Goal: Communication & Community: Ask a question

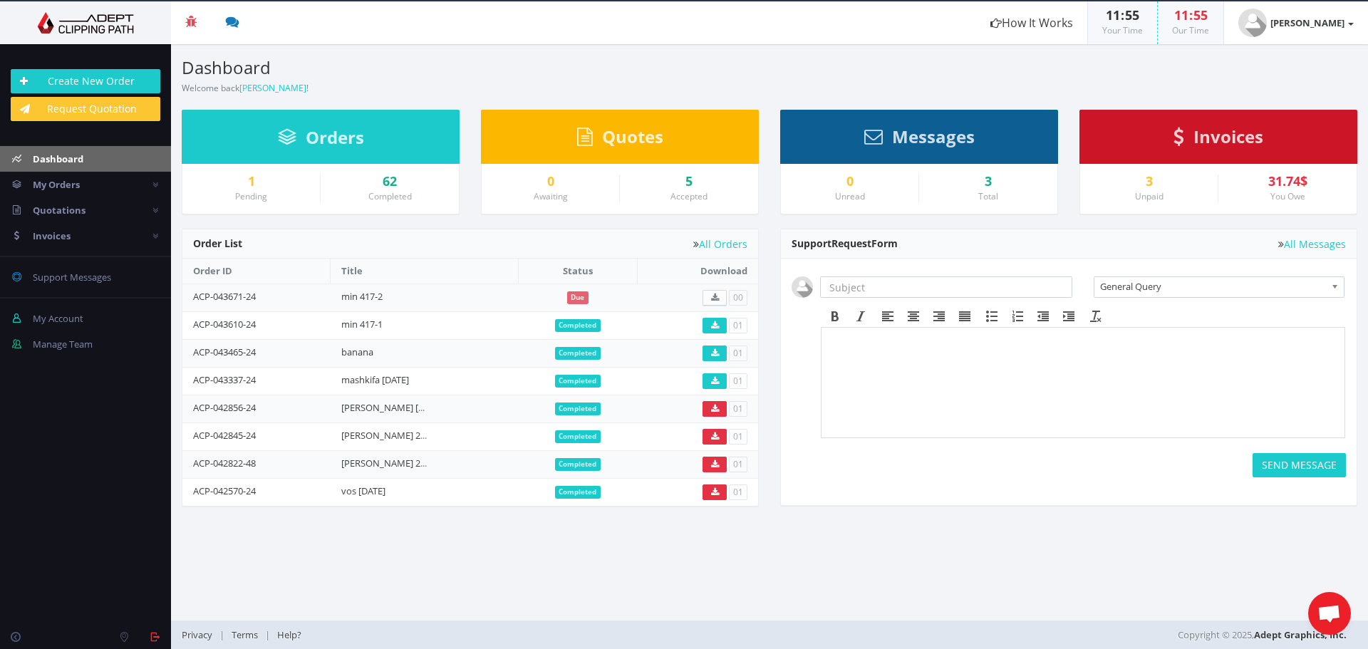
click at [1321, 613] on span "Open chat" at bounding box center [1329, 615] width 24 height 20
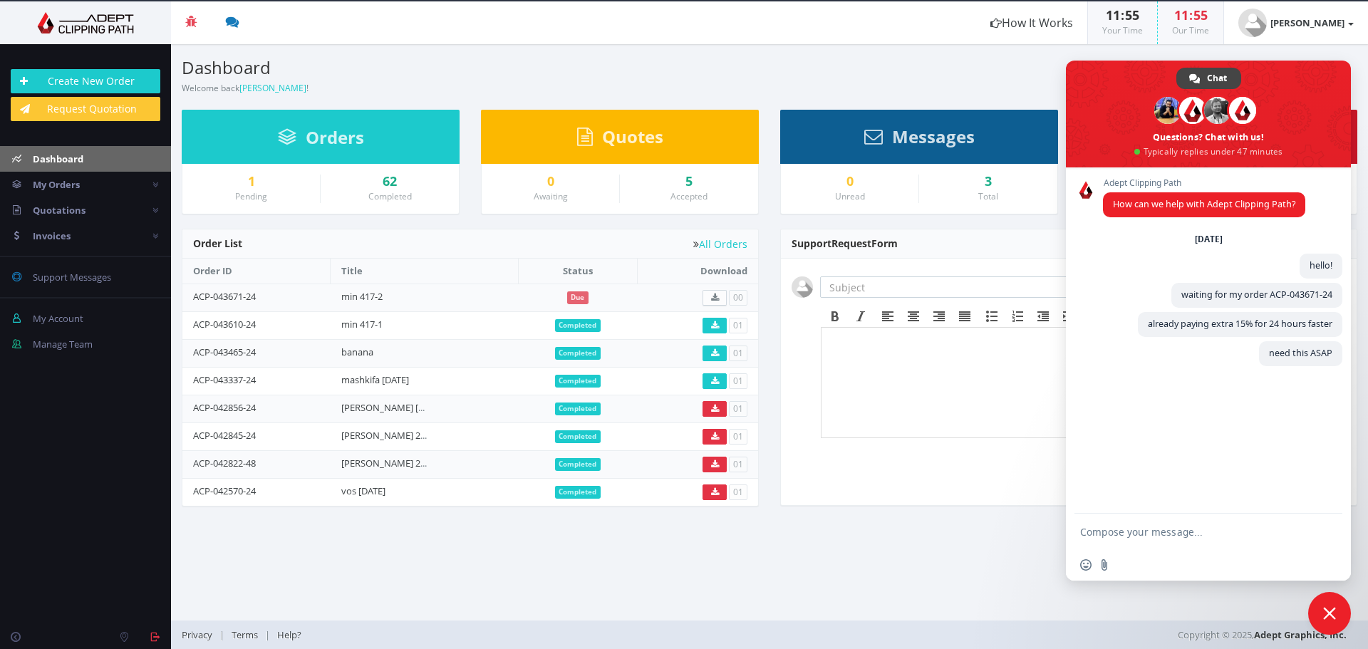
click at [1163, 529] on textarea "Compose your message..." at bounding box center [1194, 532] width 228 height 36
type textarea "?????????"
click at [1334, 609] on span "Close chat" at bounding box center [1329, 613] width 13 height 13
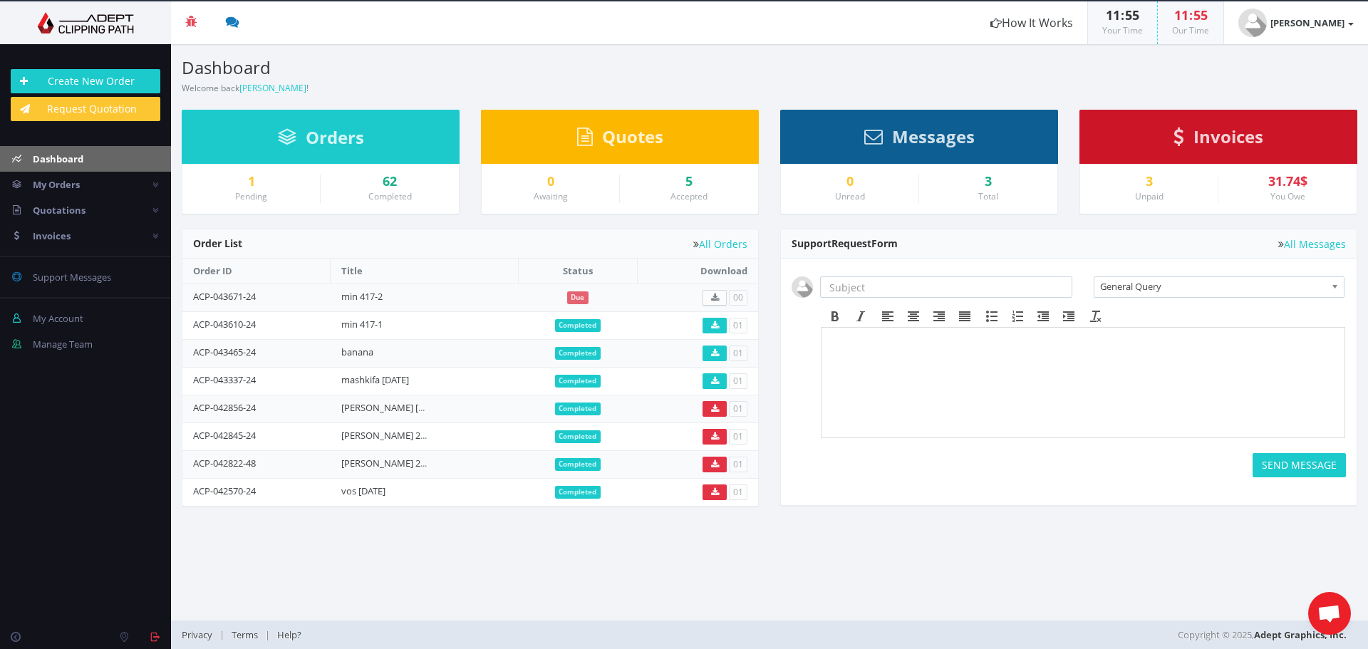
click at [1081, 583] on section "Dashboard Welcome back [PERSON_NAME] ! Create New Order Welcome [PERSON_NAME] !…" at bounding box center [769, 332] width 1197 height 576
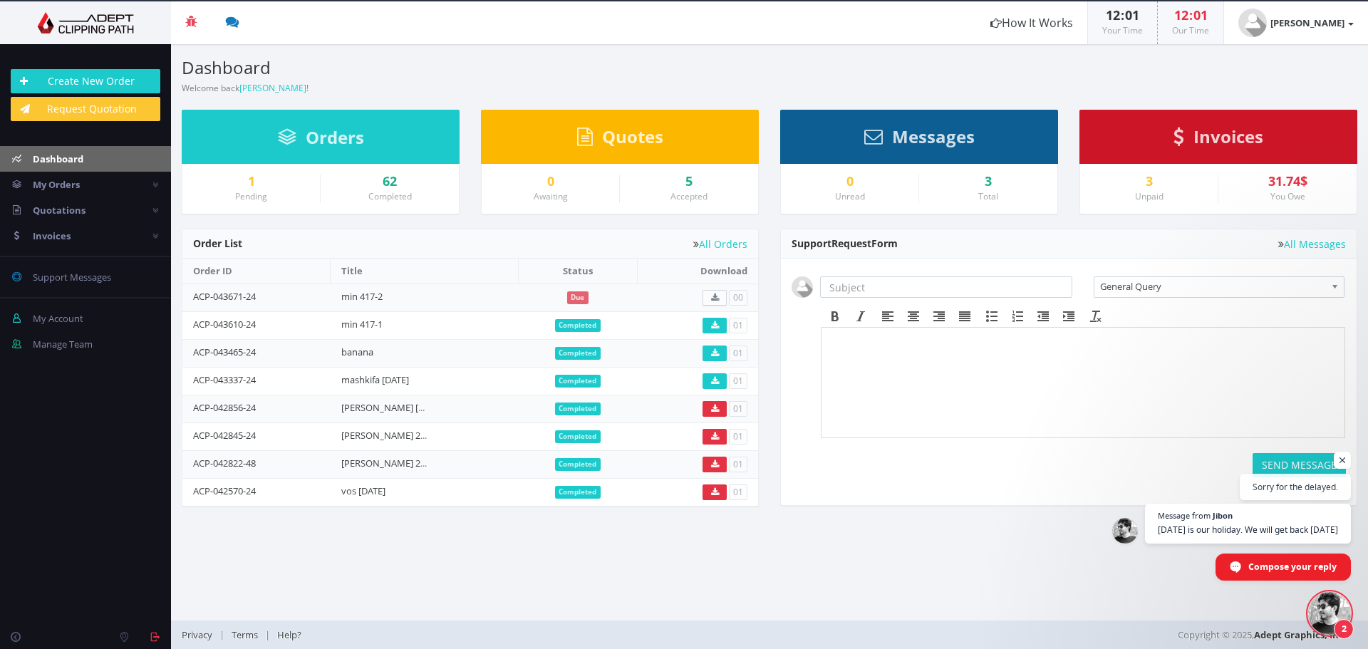
click at [1318, 615] on span "Open chat" at bounding box center [1329, 613] width 43 height 43
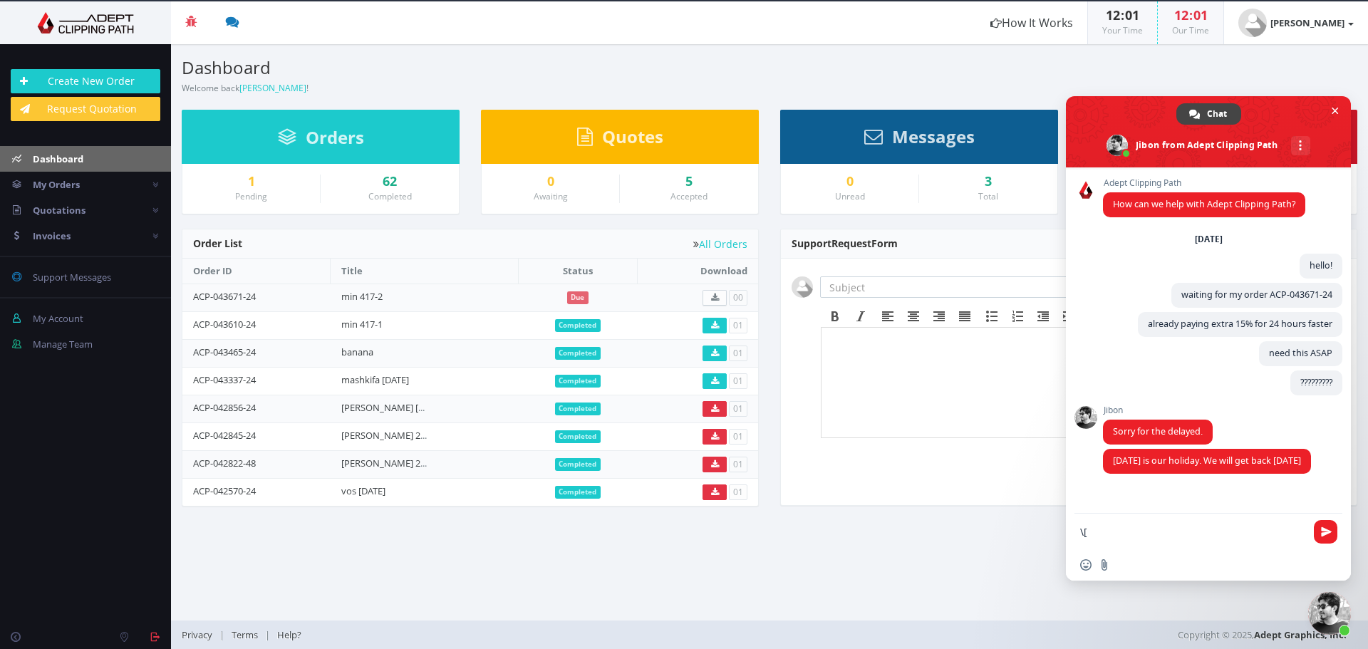
drag, startPoint x: 1098, startPoint y: 535, endPoint x: 1090, endPoint y: 535, distance: 8.5
click at [1090, 535] on textarea "\[" at bounding box center [1194, 532] width 228 height 36
type textarea "\"
type textarea "Y"
type textarea "You must to inform clients about this its not ok"
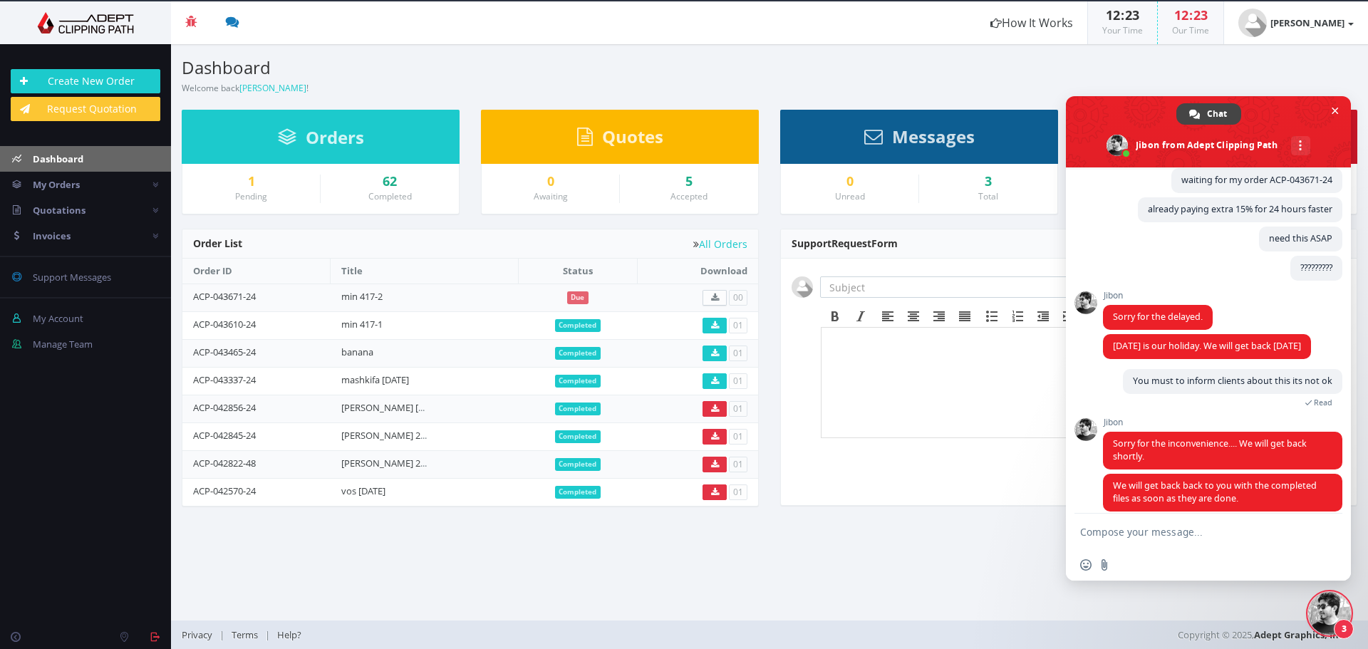
scroll to position [128, 0]
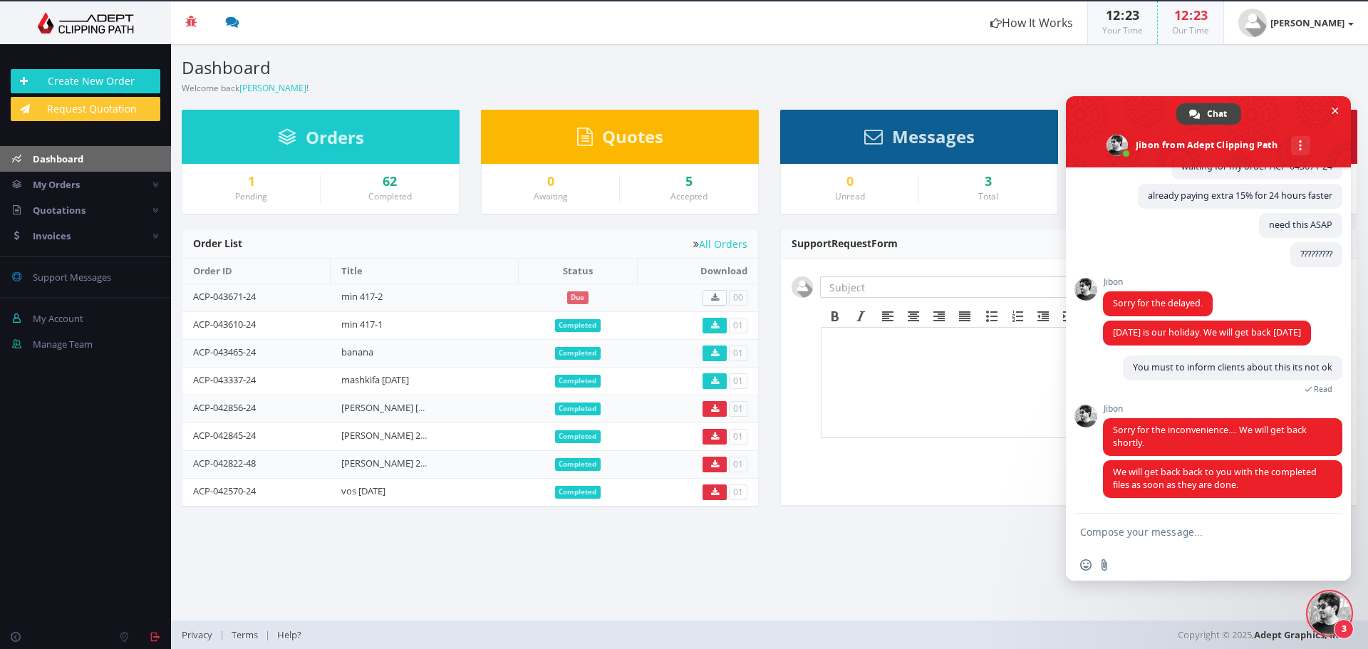
click at [1154, 541] on textarea "Compose your message..." at bounding box center [1194, 532] width 228 height 36
type textarea "its cant be tomorow"
drag, startPoint x: 1157, startPoint y: 534, endPoint x: 1163, endPoint y: 551, distance: 18.3
click at [1159, 538] on textarea "its cant be tomorow" at bounding box center [1194, 532] width 228 height 36
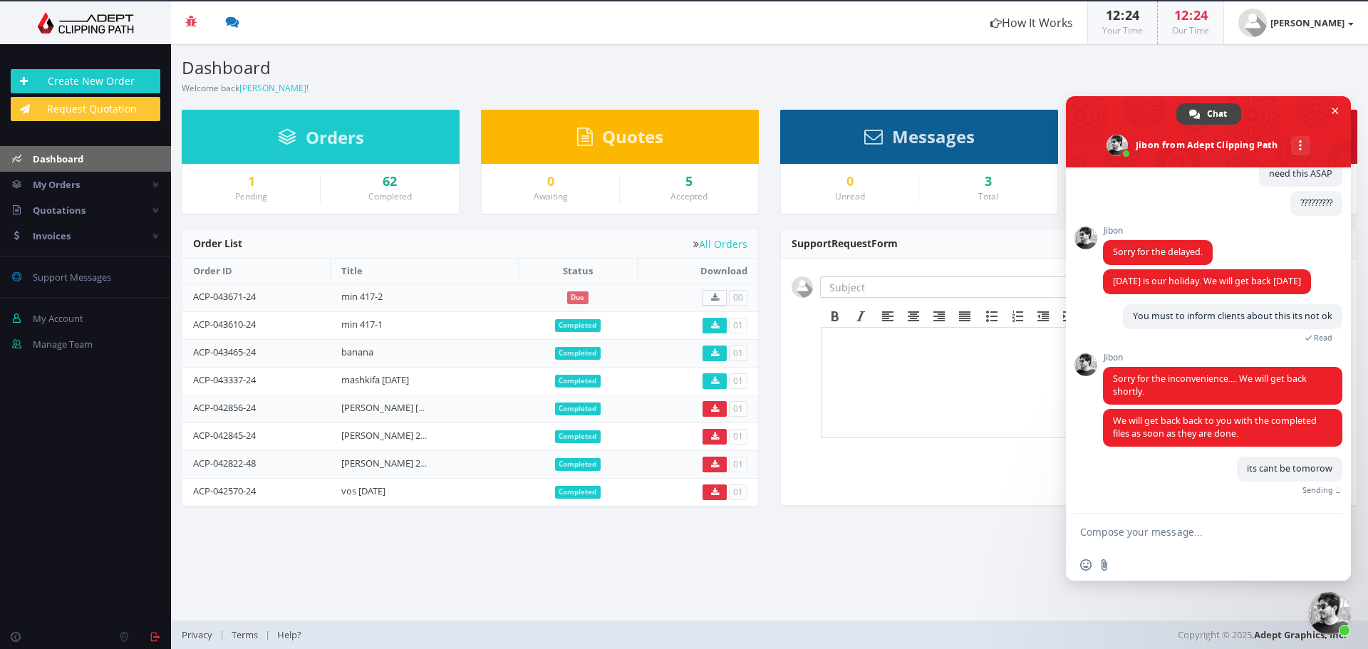
scroll to position [163, 0]
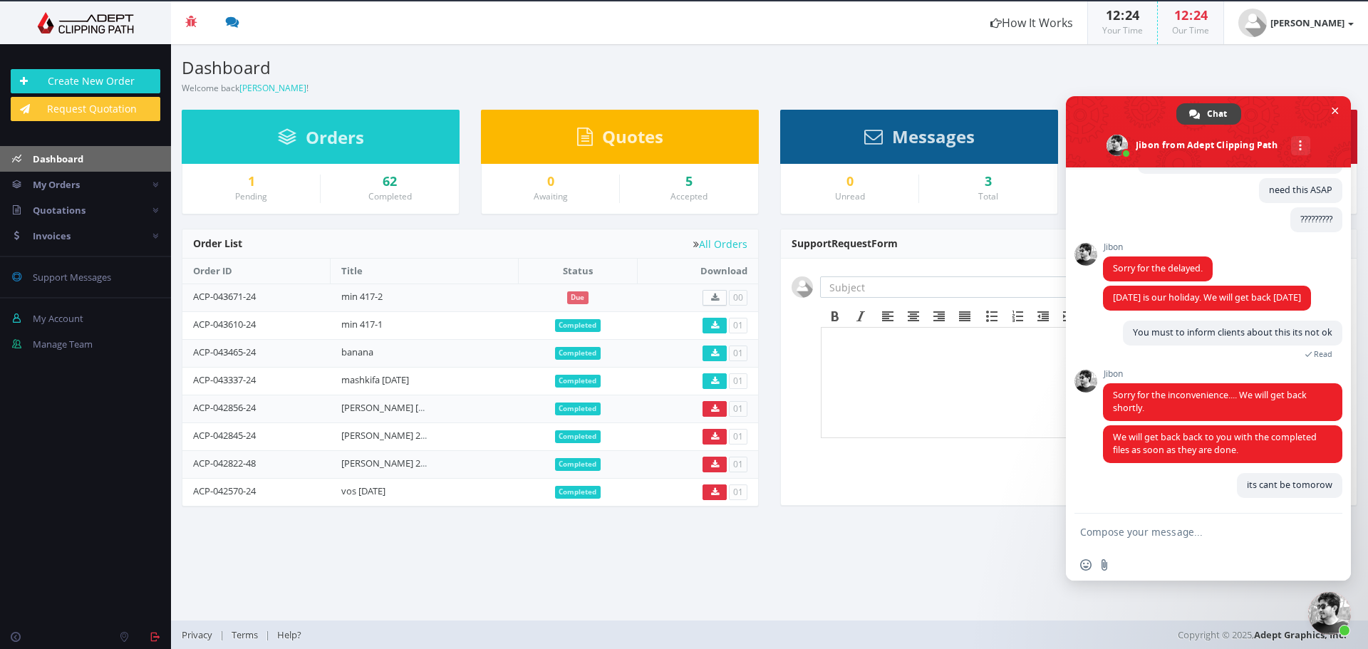
click at [1143, 524] on textarea "Compose your message..." at bounding box center [1194, 532] width 228 height 36
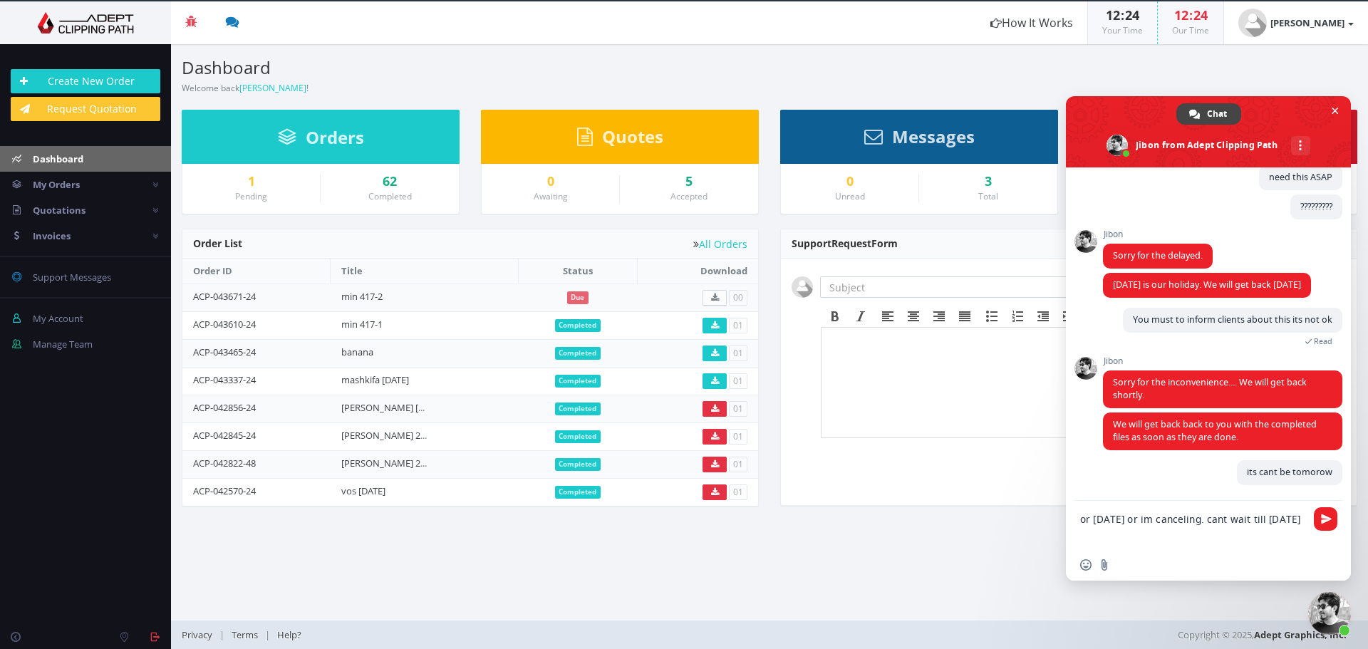
click at [1137, 514] on textarea "or [DATE] or im canceling. cant wait till [DATE]" at bounding box center [1194, 525] width 228 height 48
type textarea "or [DATE] or i'm canceling. cant wait till [DATE]"
click at [1326, 520] on span "Send" at bounding box center [1326, 519] width 11 height 11
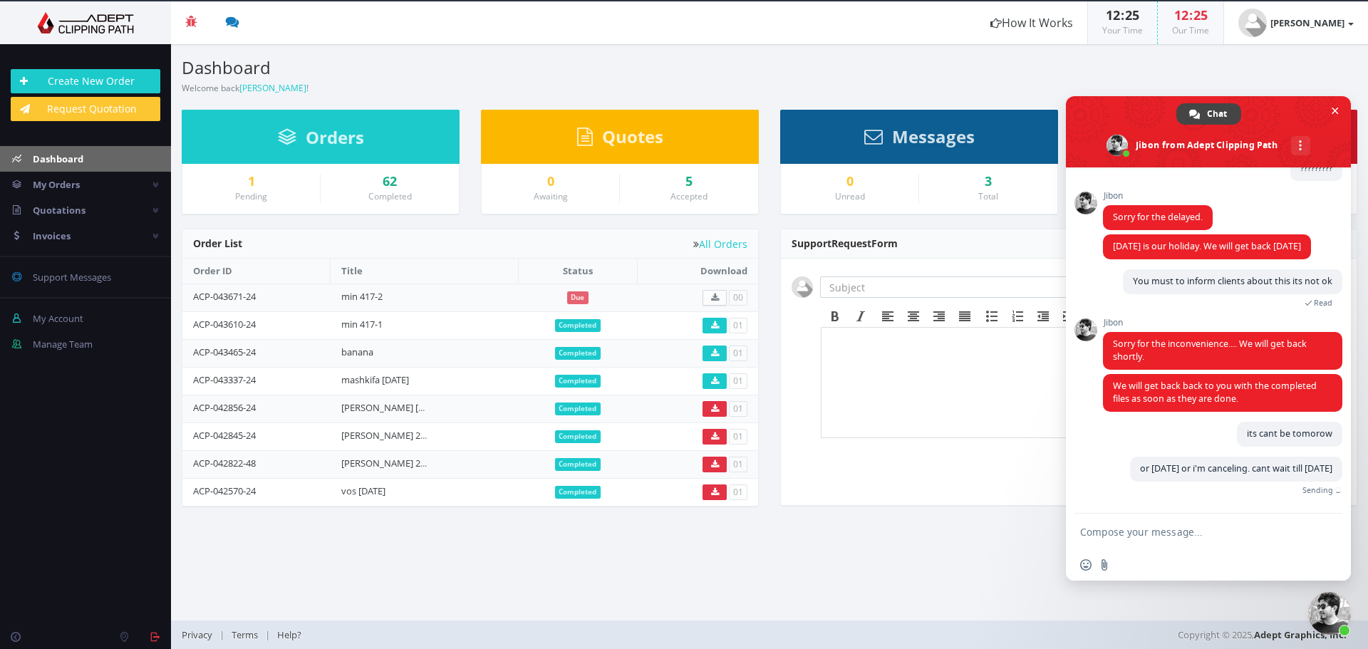
scroll to position [192, 0]
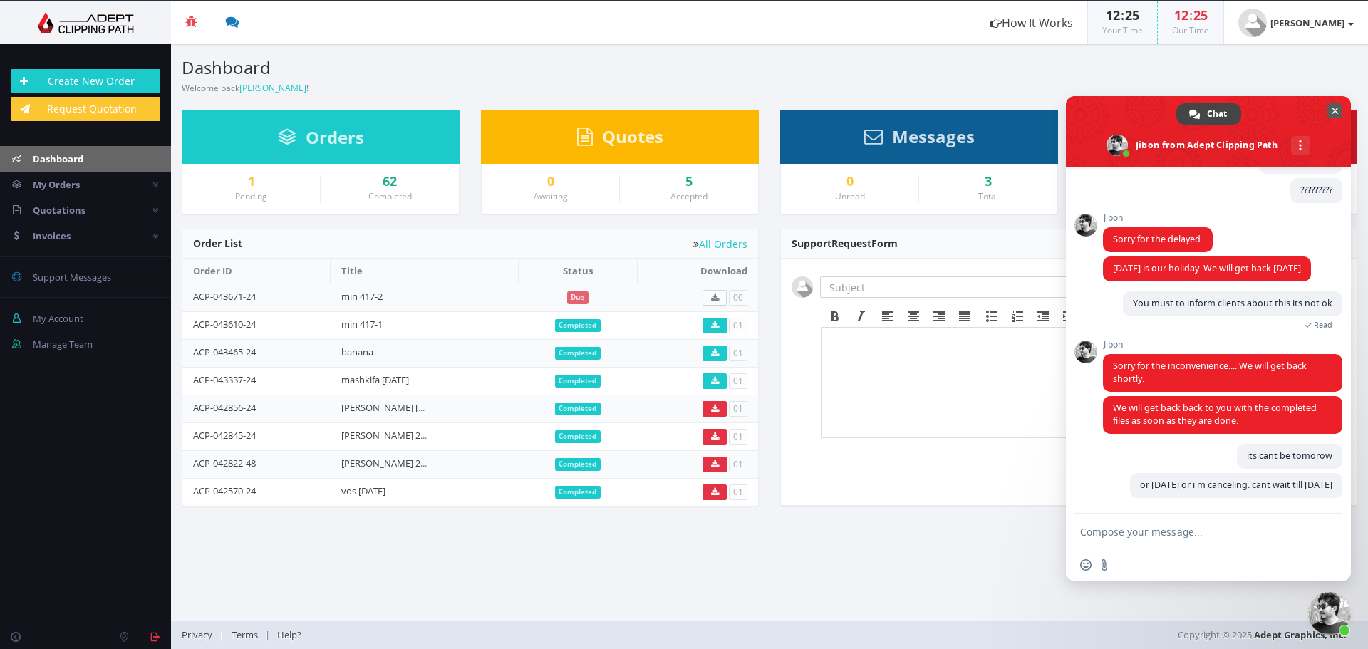
click at [1336, 106] on span "Close chat" at bounding box center [1334, 110] width 7 height 9
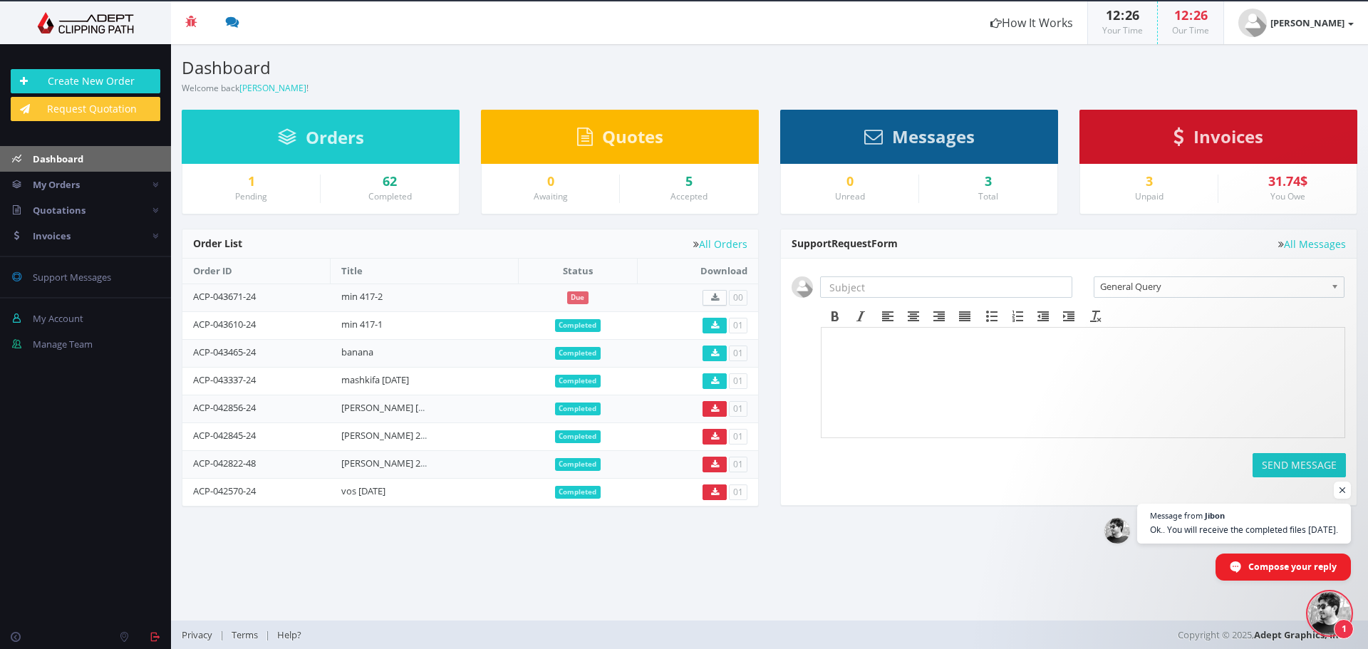
scroll to position [214, 0]
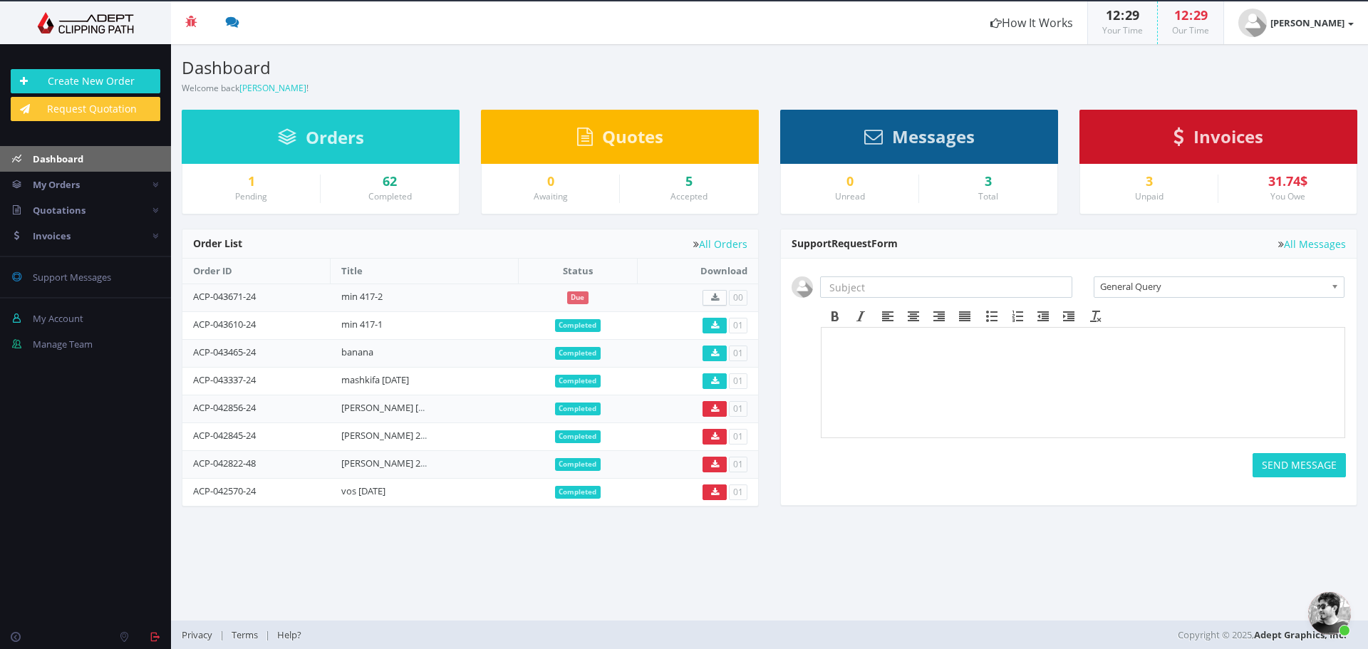
click at [1333, 610] on span "Open chat" at bounding box center [1329, 613] width 43 height 43
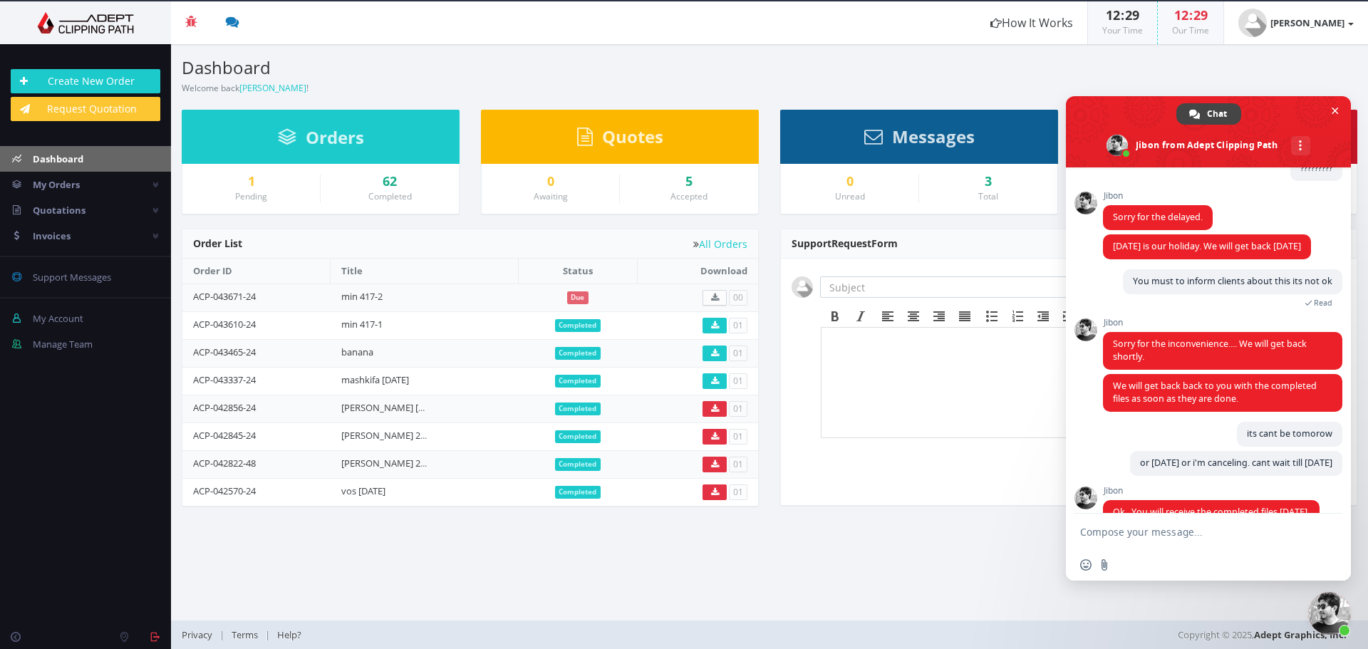
scroll to position [241, 0]
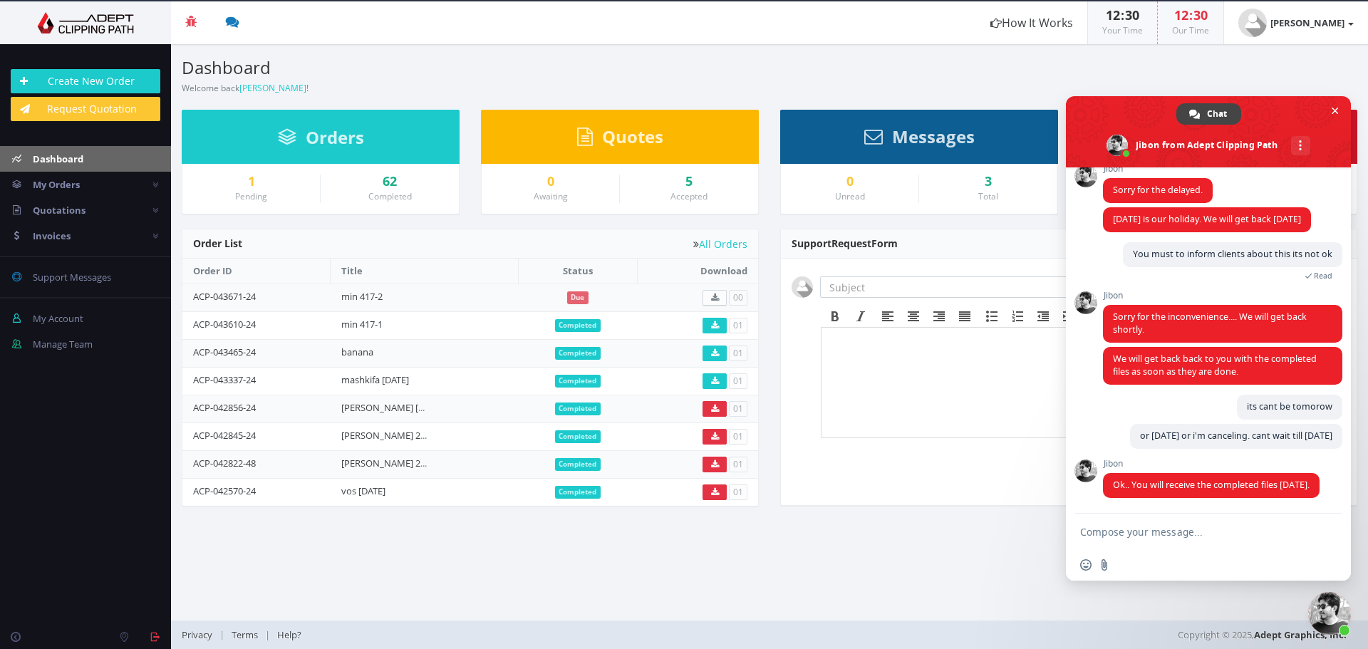
click at [1115, 537] on textarea "Compose your message..." at bounding box center [1194, 532] width 228 height 36
click at [1123, 542] on textarea "Compose your message..." at bounding box center [1194, 532] width 228 height 36
type textarea "ם"
type textarea "ok waiting for the files asap"
click at [1322, 532] on span "Send" at bounding box center [1326, 531] width 11 height 11
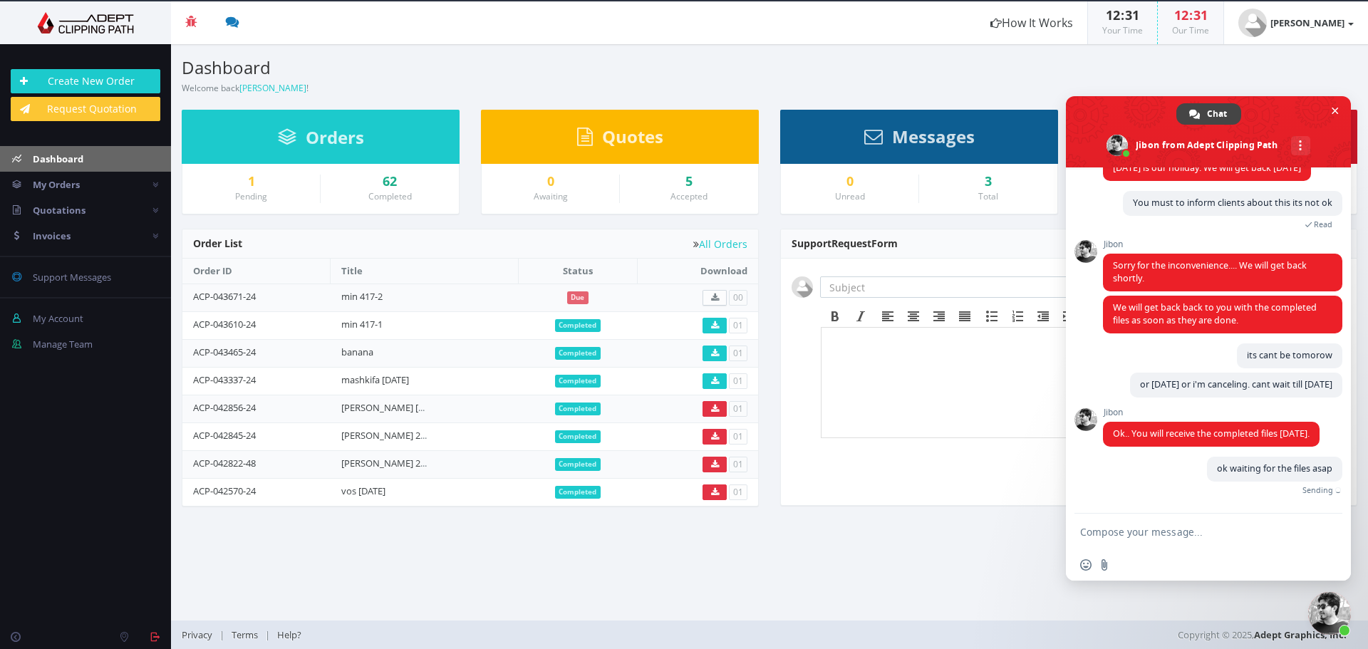
scroll to position [276, 0]
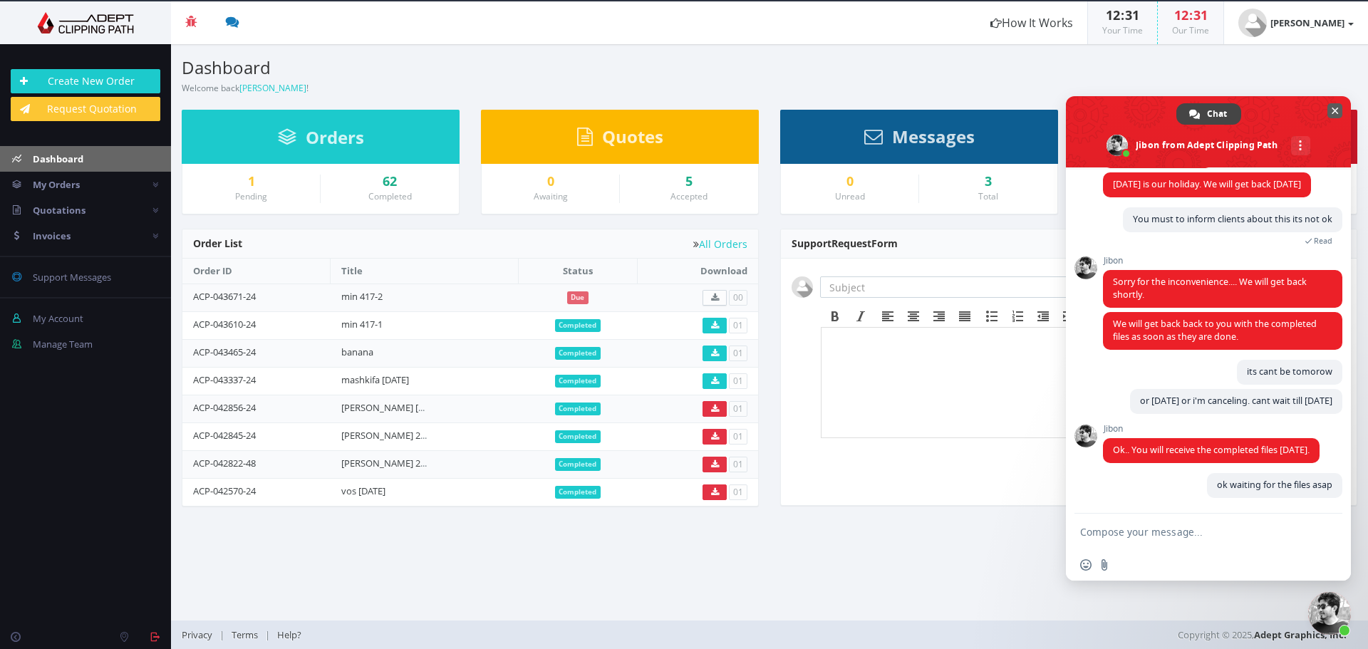
click at [1336, 108] on span "Close chat" at bounding box center [1334, 110] width 7 height 9
